Goal: Use online tool/utility: Utilize a website feature to perform a specific function

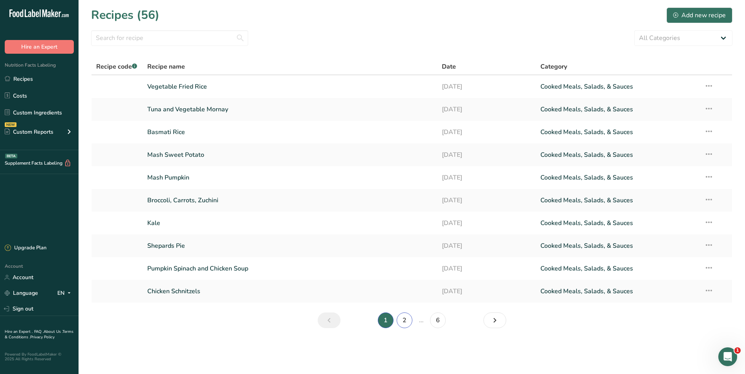
click at [402, 320] on link "2" at bounding box center [404, 321] width 16 height 16
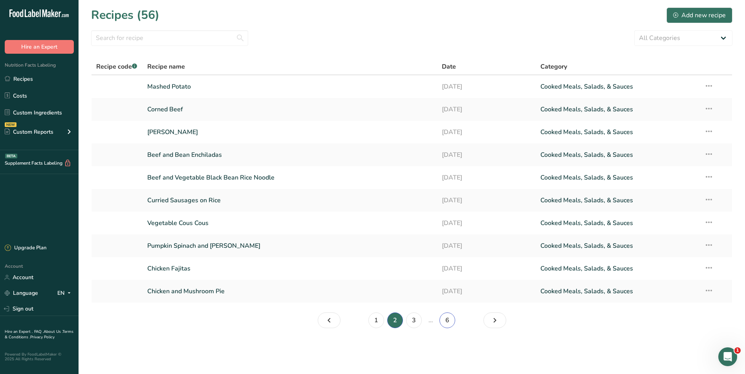
click at [445, 318] on link "6" at bounding box center [447, 321] width 16 height 16
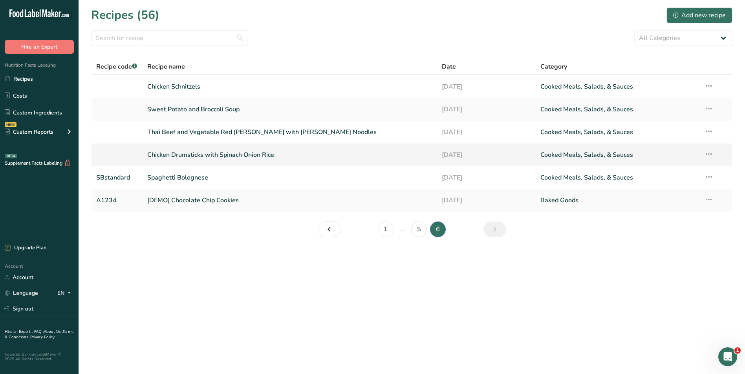
click at [214, 155] on link "Chicken Drumsticks with Spinach Onion Rice" at bounding box center [289, 155] width 285 height 16
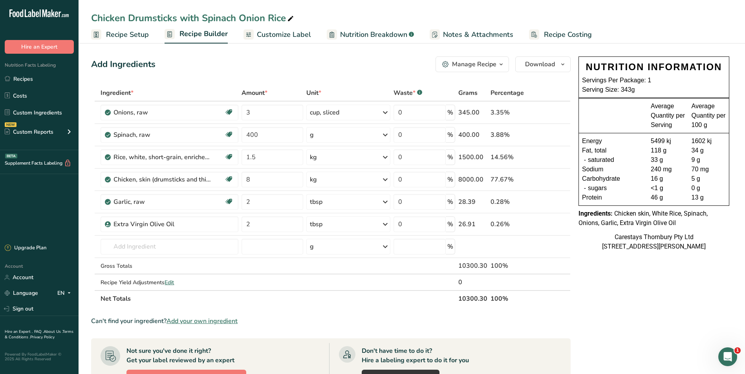
click at [132, 35] on span "Recipe Setup" at bounding box center [127, 34] width 43 height 11
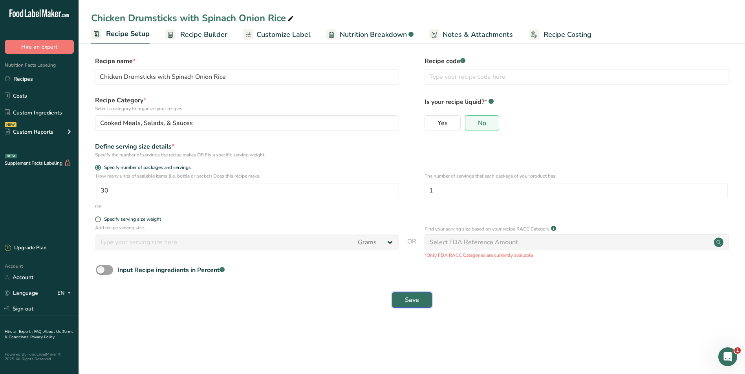
click at [411, 301] on span "Save" at bounding box center [412, 300] width 14 height 9
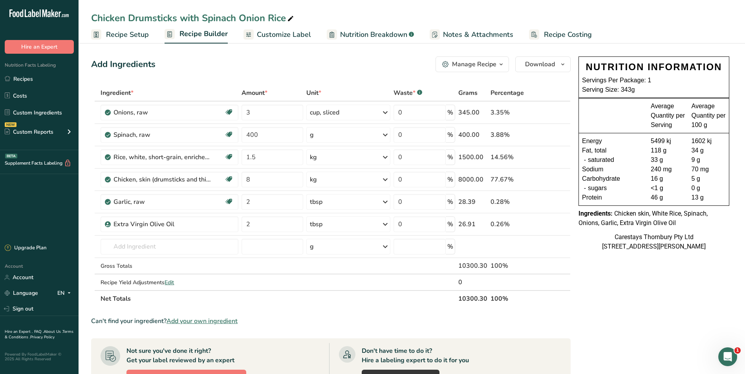
click at [557, 35] on span "Recipe Costing" at bounding box center [568, 34] width 48 height 11
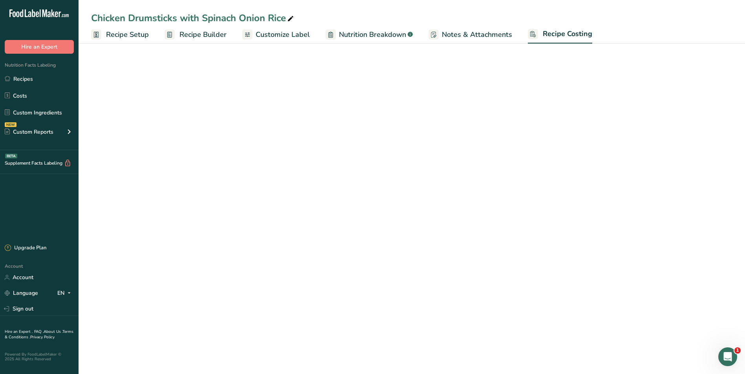
select select "1"
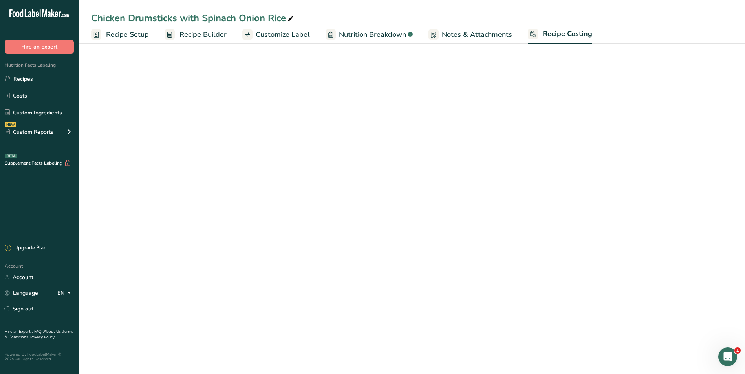
select select "1"
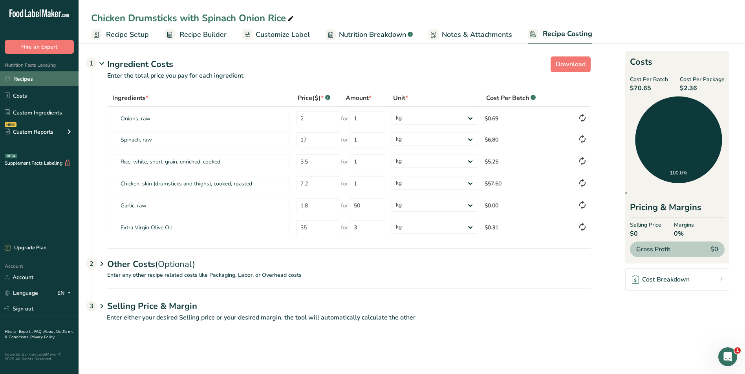
click at [21, 76] on link "Recipes" at bounding box center [39, 78] width 79 height 15
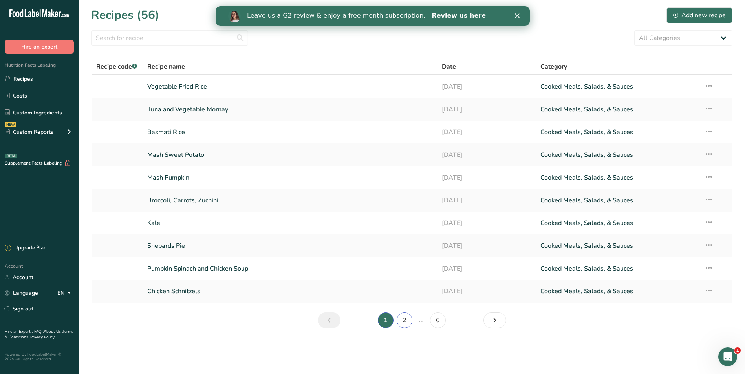
click at [405, 320] on link "2" at bounding box center [404, 321] width 16 height 16
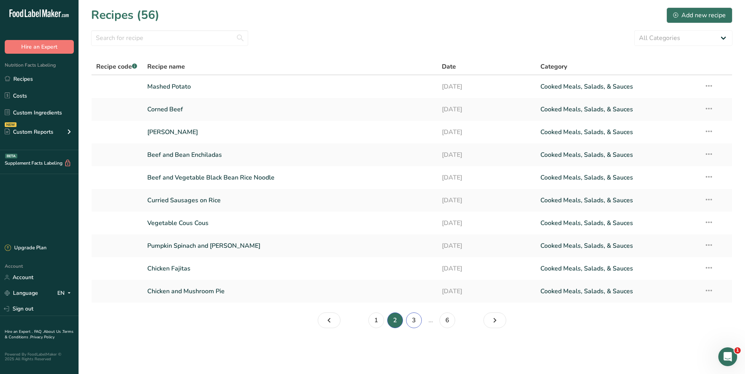
click at [413, 321] on link "3" at bounding box center [414, 321] width 16 height 16
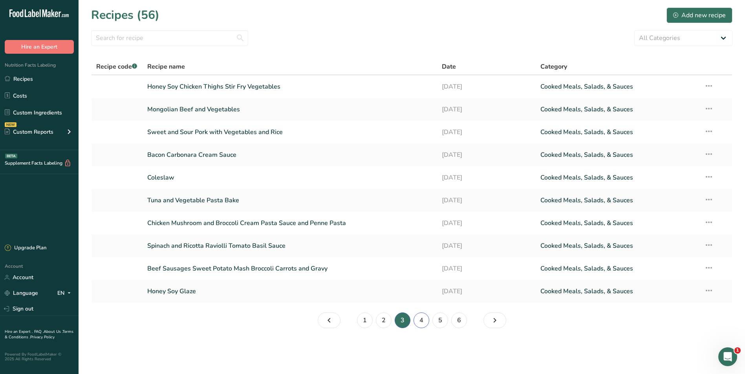
click at [420, 320] on link "4" at bounding box center [421, 321] width 16 height 16
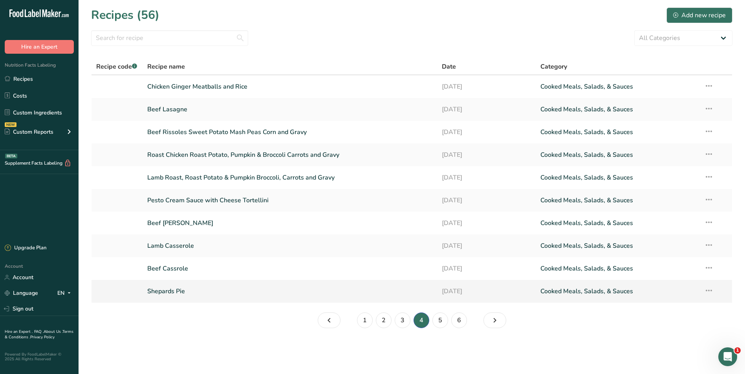
click at [201, 287] on link "Shepards Pie" at bounding box center [289, 291] width 285 height 16
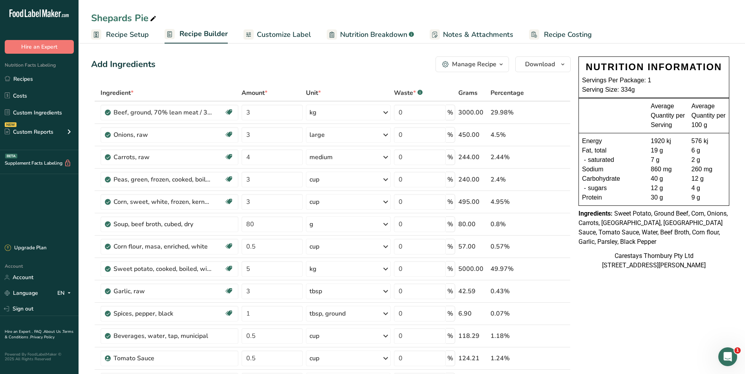
click at [127, 31] on span "Recipe Setup" at bounding box center [127, 34] width 43 height 11
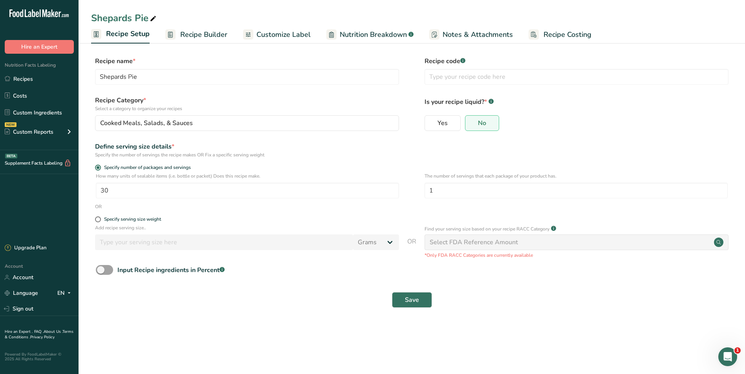
click at [550, 35] on span "Recipe Costing" at bounding box center [567, 34] width 48 height 11
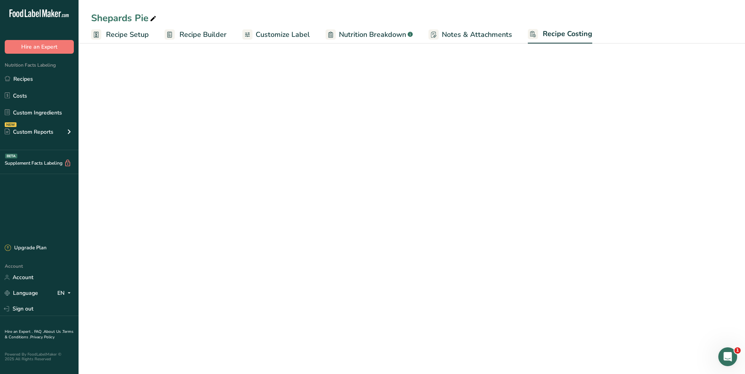
select select "1"
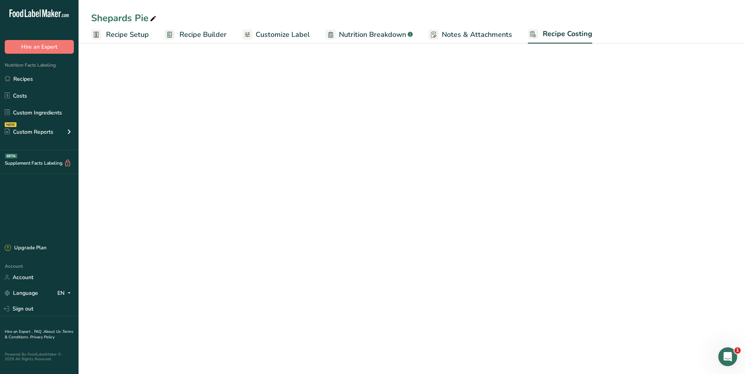
select select "1"
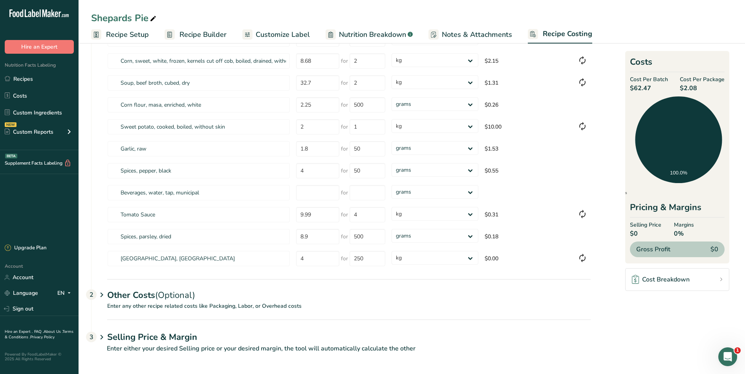
scroll to position [146, 0]
click at [471, 256] on select "grams kg mg mcg lb oz" at bounding box center [434, 257] width 86 height 14
click at [391, 250] on select "grams kg mg mcg lb oz" at bounding box center [434, 257] width 86 height 14
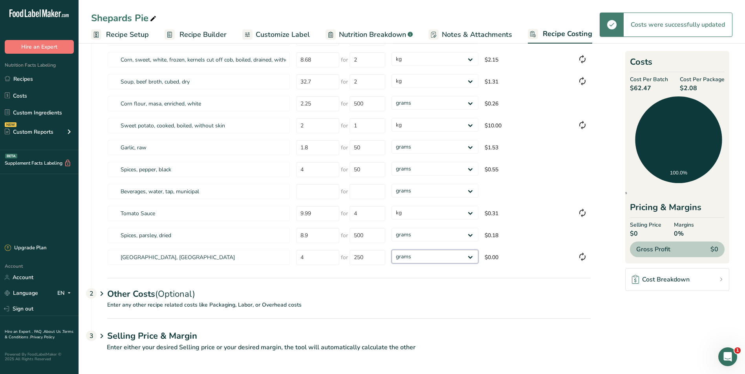
select select "1"
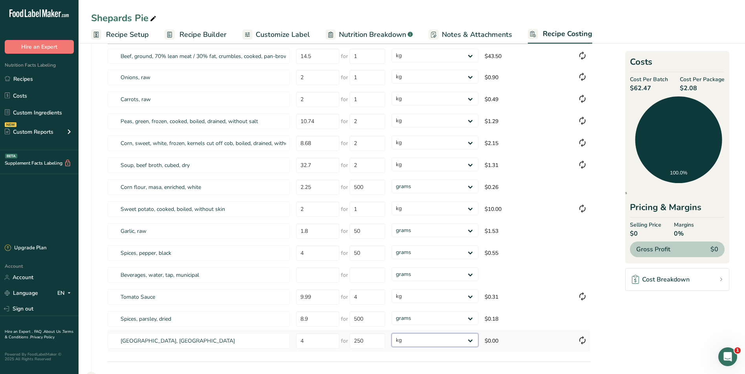
scroll to position [79, 0]
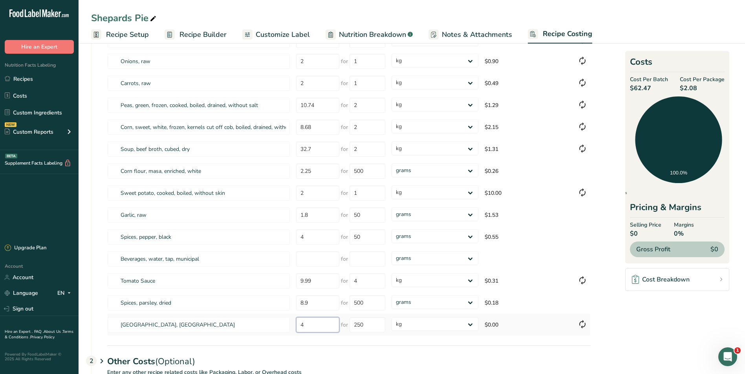
click at [305, 325] on input "4" at bounding box center [317, 325] width 43 height 15
type input "4.00"
click at [446, 323] on select "grams kg mg mcg lb oz" at bounding box center [434, 325] width 86 height 14
click at [391, 318] on select "grams kg mg mcg lb oz" at bounding box center [434, 325] width 86 height 14
click at [469, 325] on select "grams kg mg mcg lb oz" at bounding box center [434, 325] width 86 height 14
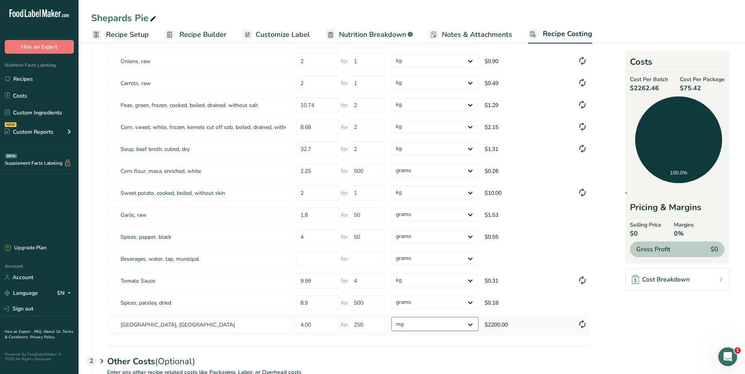
select select "1"
click at [391, 318] on select "grams kg mg mcg lb oz" at bounding box center [434, 325] width 86 height 14
click at [31, 76] on link "Recipes" at bounding box center [39, 78] width 79 height 15
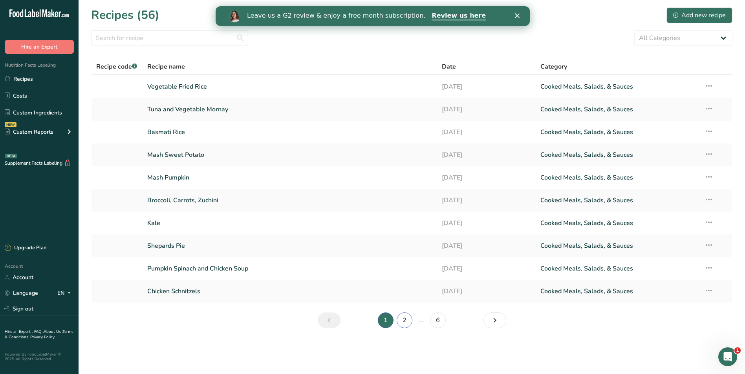
click at [407, 323] on link "2" at bounding box center [404, 321] width 16 height 16
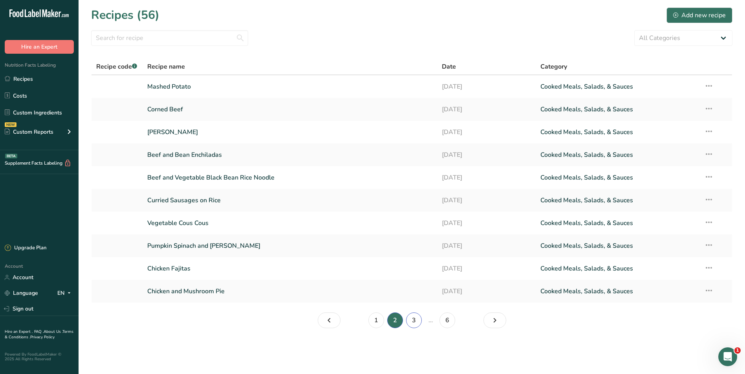
click at [415, 320] on link "3" at bounding box center [414, 321] width 16 height 16
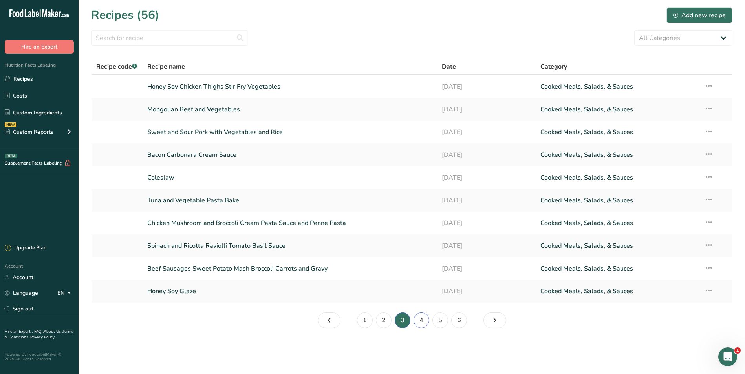
click at [421, 322] on link "4" at bounding box center [421, 321] width 16 height 16
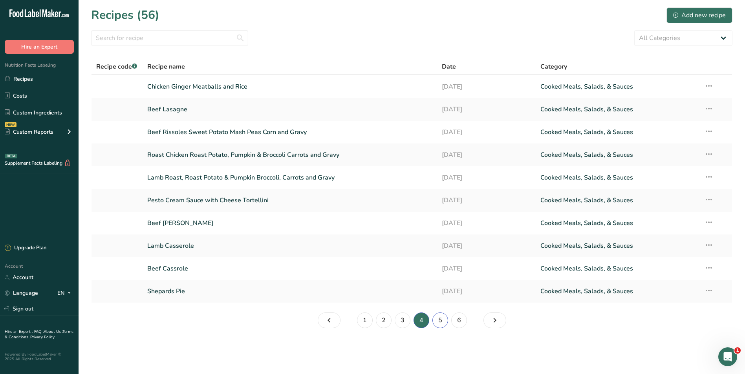
click at [438, 319] on link "5" at bounding box center [440, 321] width 16 height 16
